Goal: Task Accomplishment & Management: Use online tool/utility

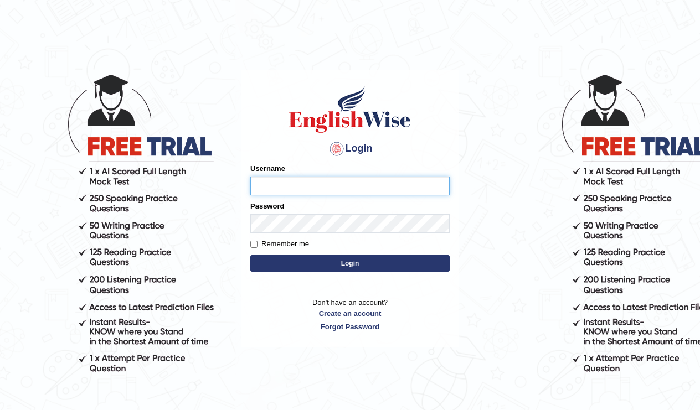
type input "Tishu"
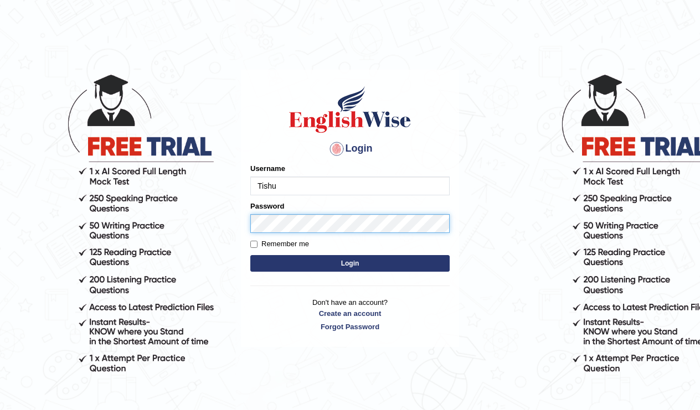
click at [350, 264] on button "Login" at bounding box center [349, 263] width 199 height 17
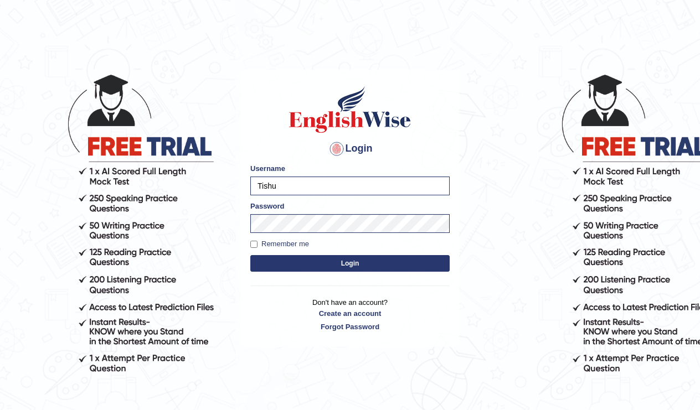
click at [436, 264] on button "Login" at bounding box center [349, 263] width 199 height 17
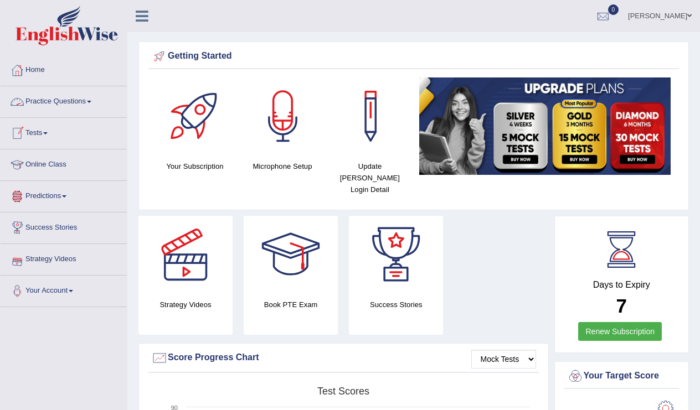
click at [42, 136] on link "Tests" at bounding box center [64, 132] width 126 height 28
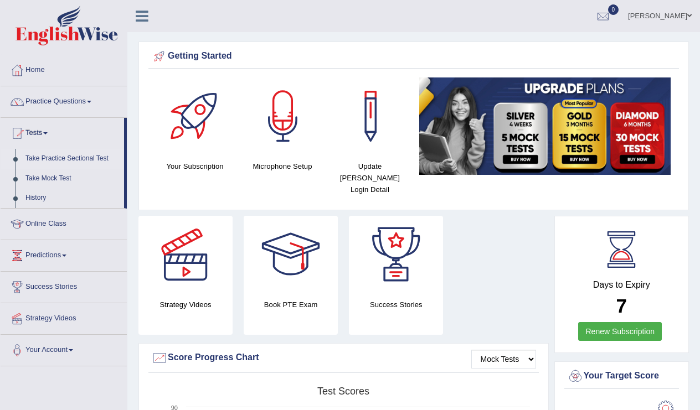
click at [71, 158] on link "Take Practice Sectional Test" at bounding box center [72, 159] width 104 height 20
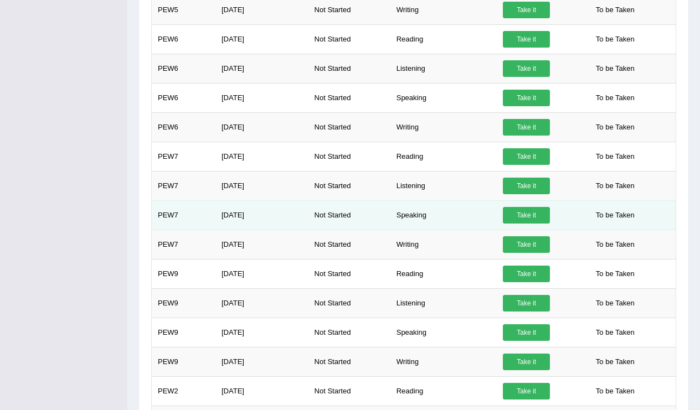
scroll to position [544, 0]
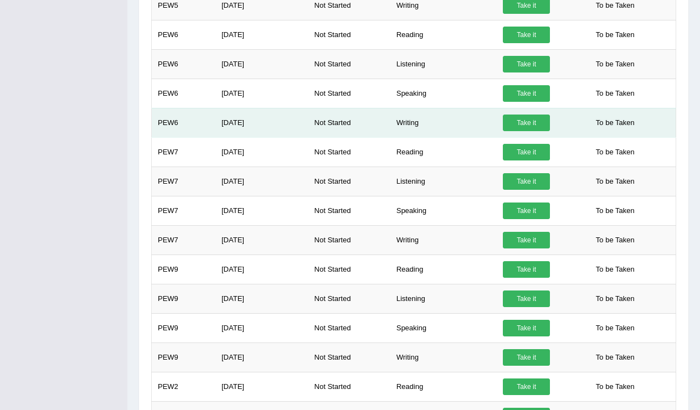
click at [534, 131] on link "Take it" at bounding box center [526, 123] width 47 height 17
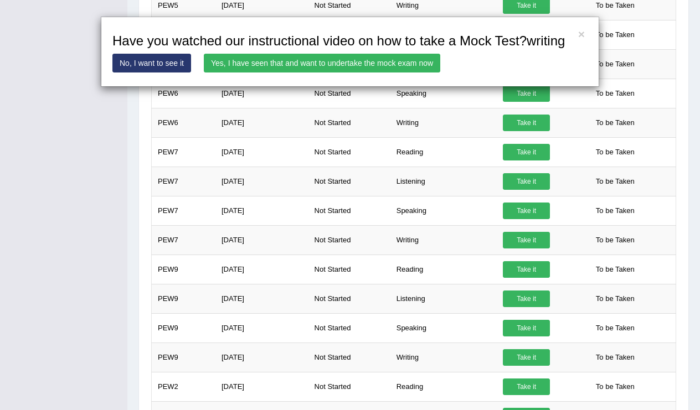
click at [380, 73] on link "Yes, I have seen that and want to undertake the mock exam now" at bounding box center [322, 63] width 236 height 19
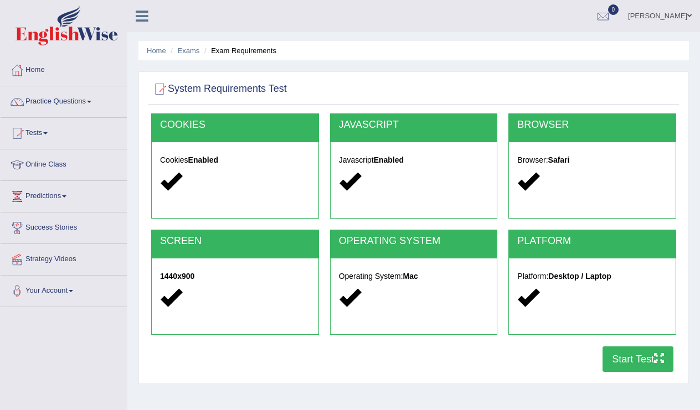
click at [636, 360] on button "Start Test" at bounding box center [637, 359] width 71 height 25
